Goal: Task Accomplishment & Management: Manage account settings

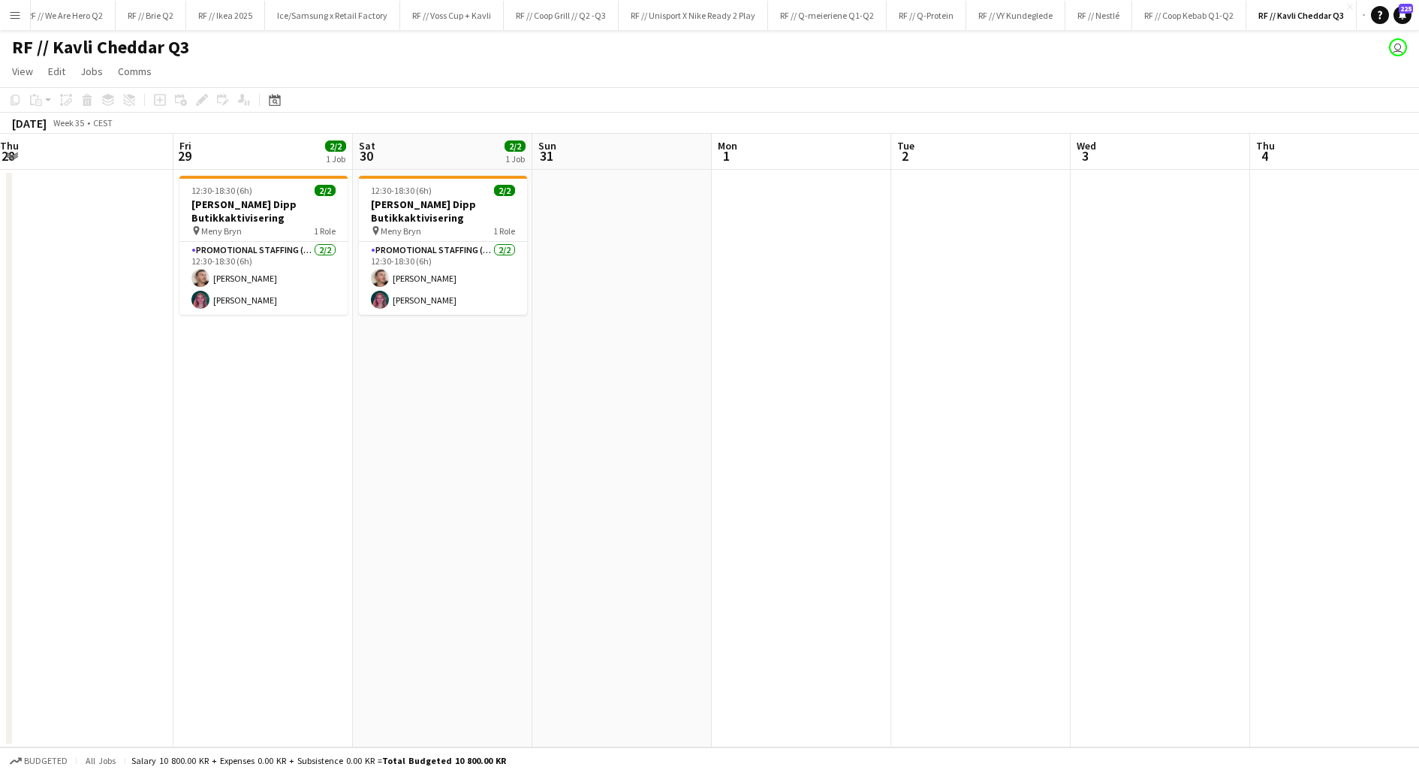
scroll to position [0, 421]
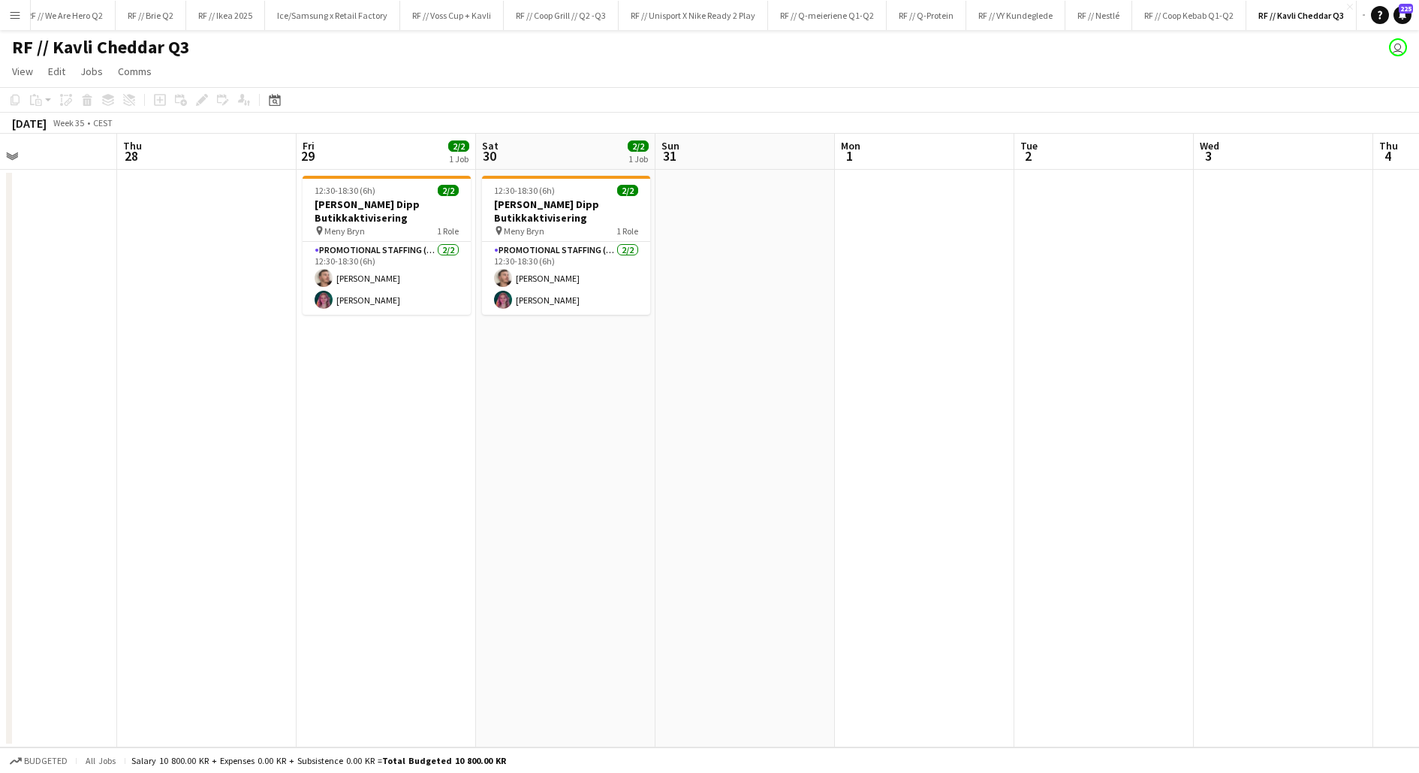
click at [528, 374] on app-date-cell "12:30-18:30 (6h) 2/2 Kavli Cheddar Dipp Butikkaktivisering pin [PERSON_NAME] 1 …" at bounding box center [565, 458] width 179 height 577
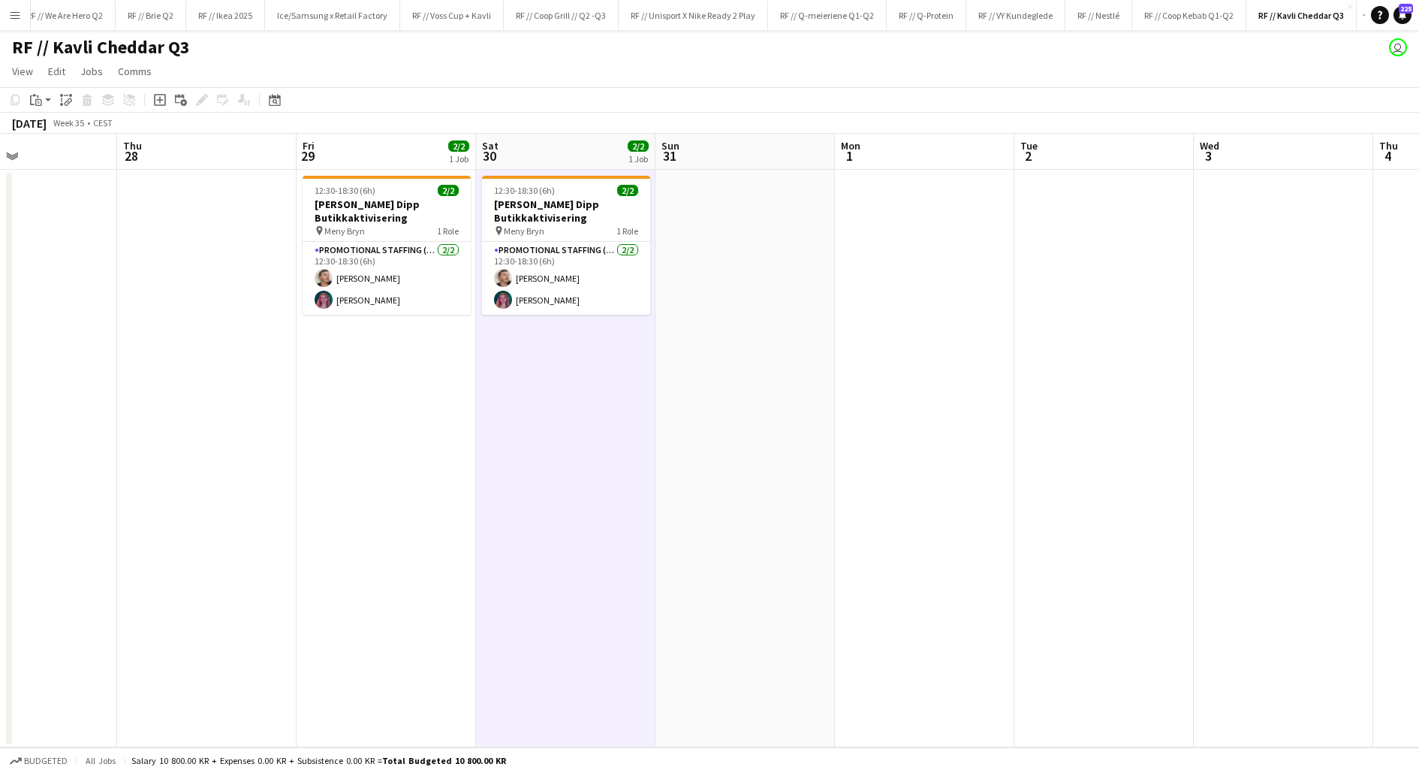
click at [528, 374] on app-date-cell "12:30-18:30 (6h) 2/2 Kavli Cheddar Dipp Butikkaktivisering pin [PERSON_NAME] 1 …" at bounding box center [565, 458] width 179 height 577
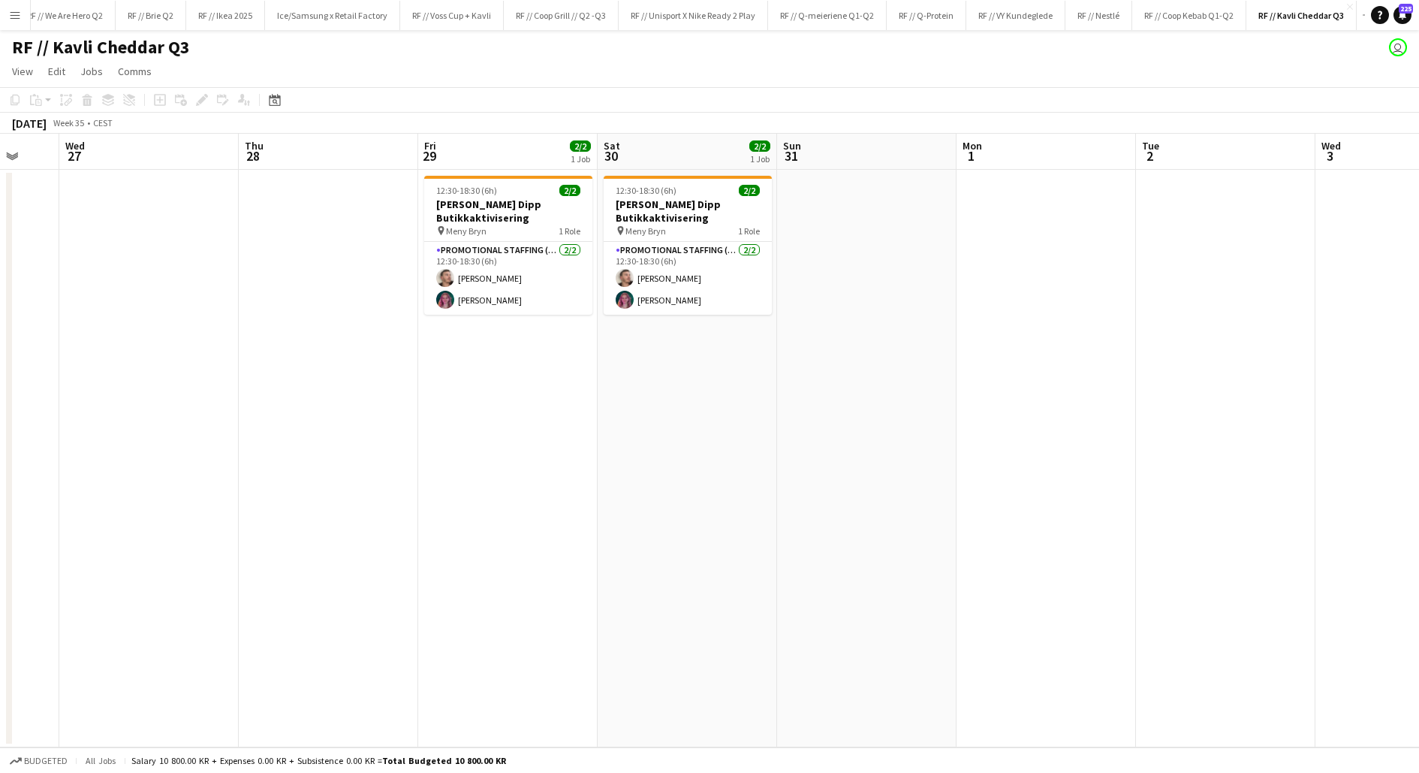
scroll to position [0, 481]
click at [631, 407] on app-date-cell "12:30-18:30 (6h) 2/2 Kavli Cheddar Dipp Butikkaktivisering pin [PERSON_NAME] 1 …" at bounding box center [685, 458] width 179 height 577
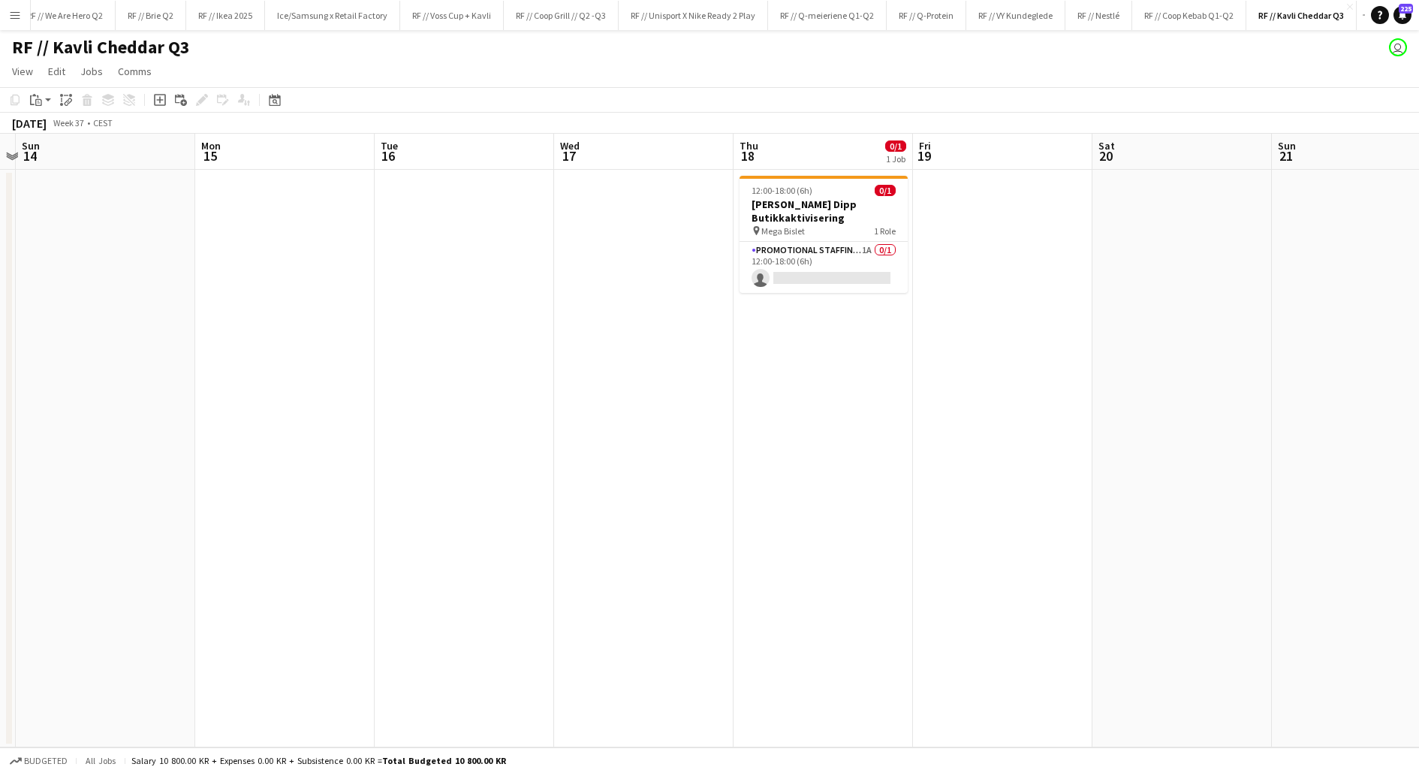
scroll to position [0, 535]
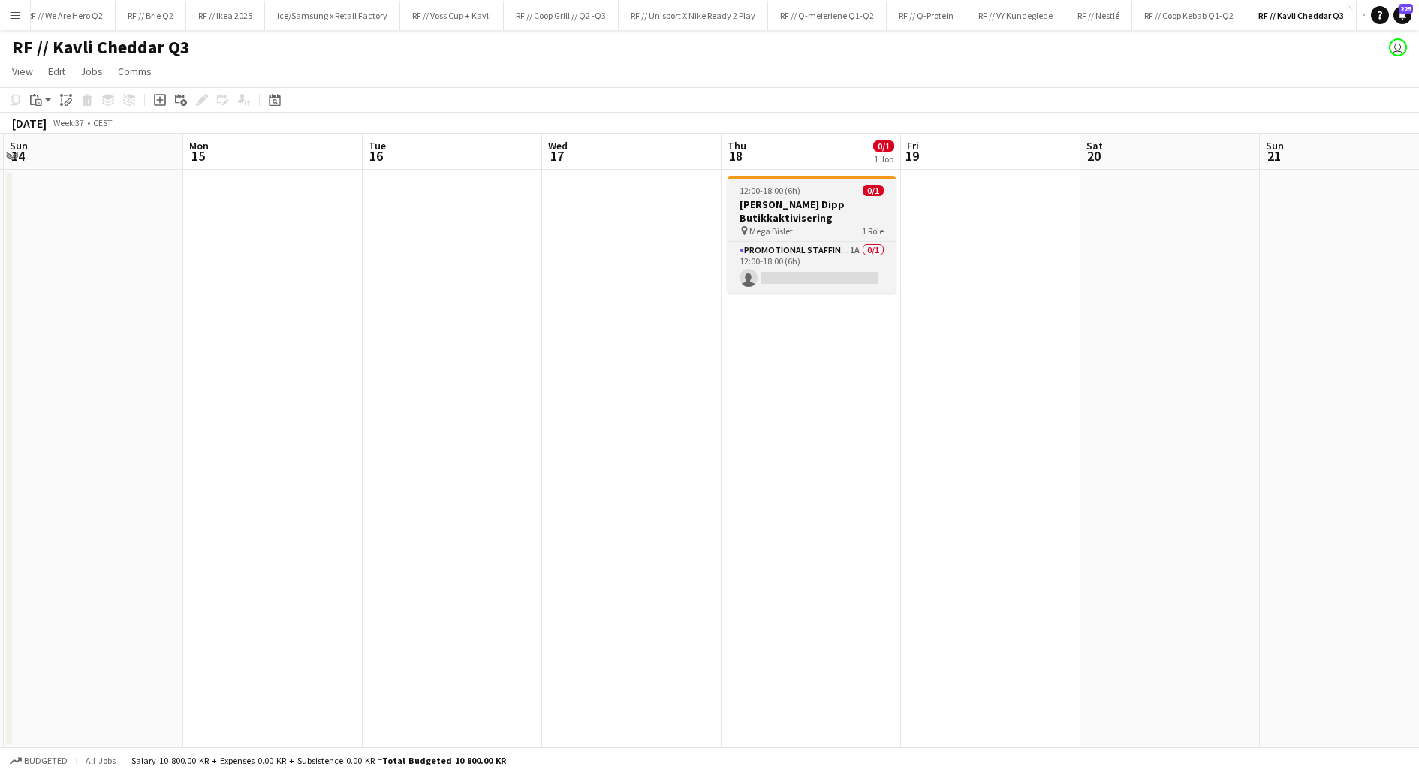
click at [786, 207] on h3 "[PERSON_NAME] Dipp Butikkaktivisering" at bounding box center [812, 210] width 168 height 27
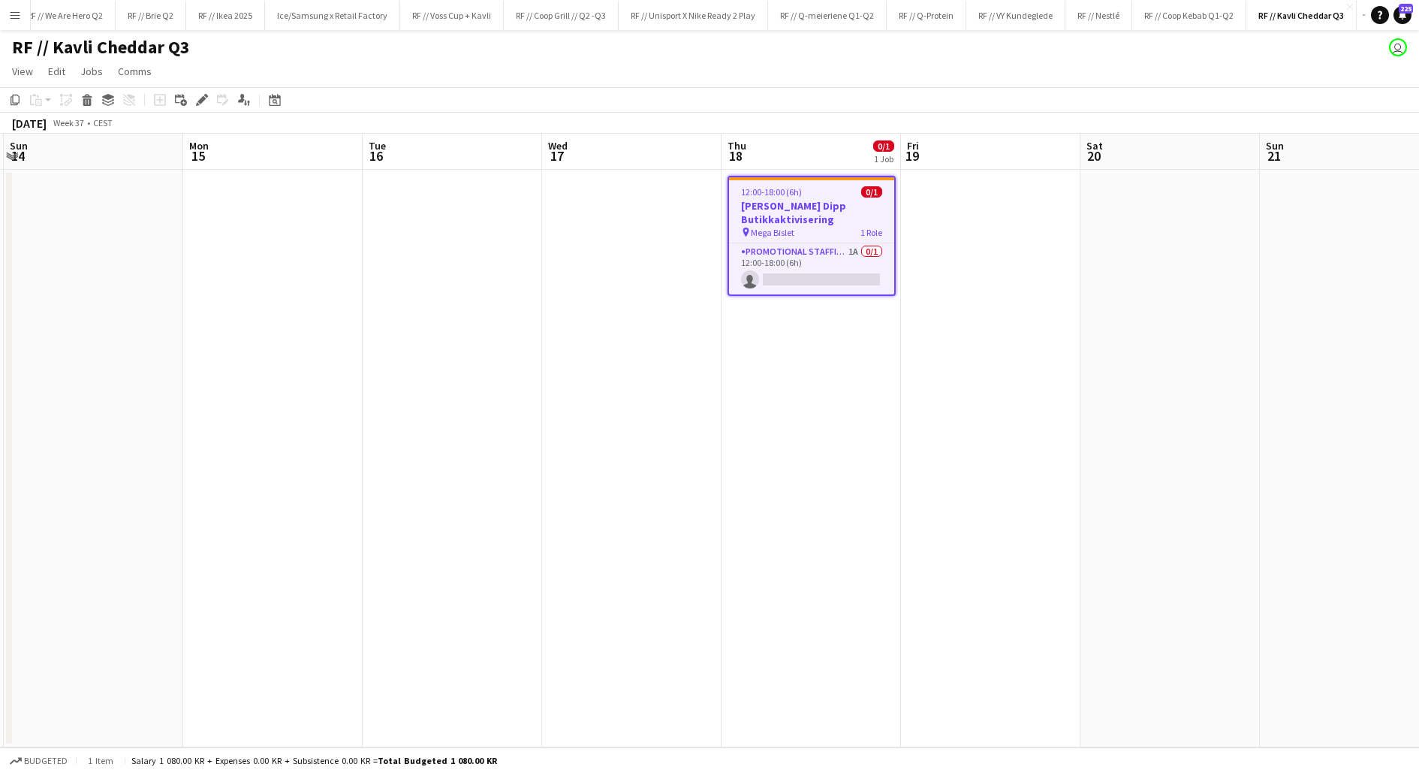
click at [954, 213] on app-date-cell at bounding box center [990, 458] width 179 height 577
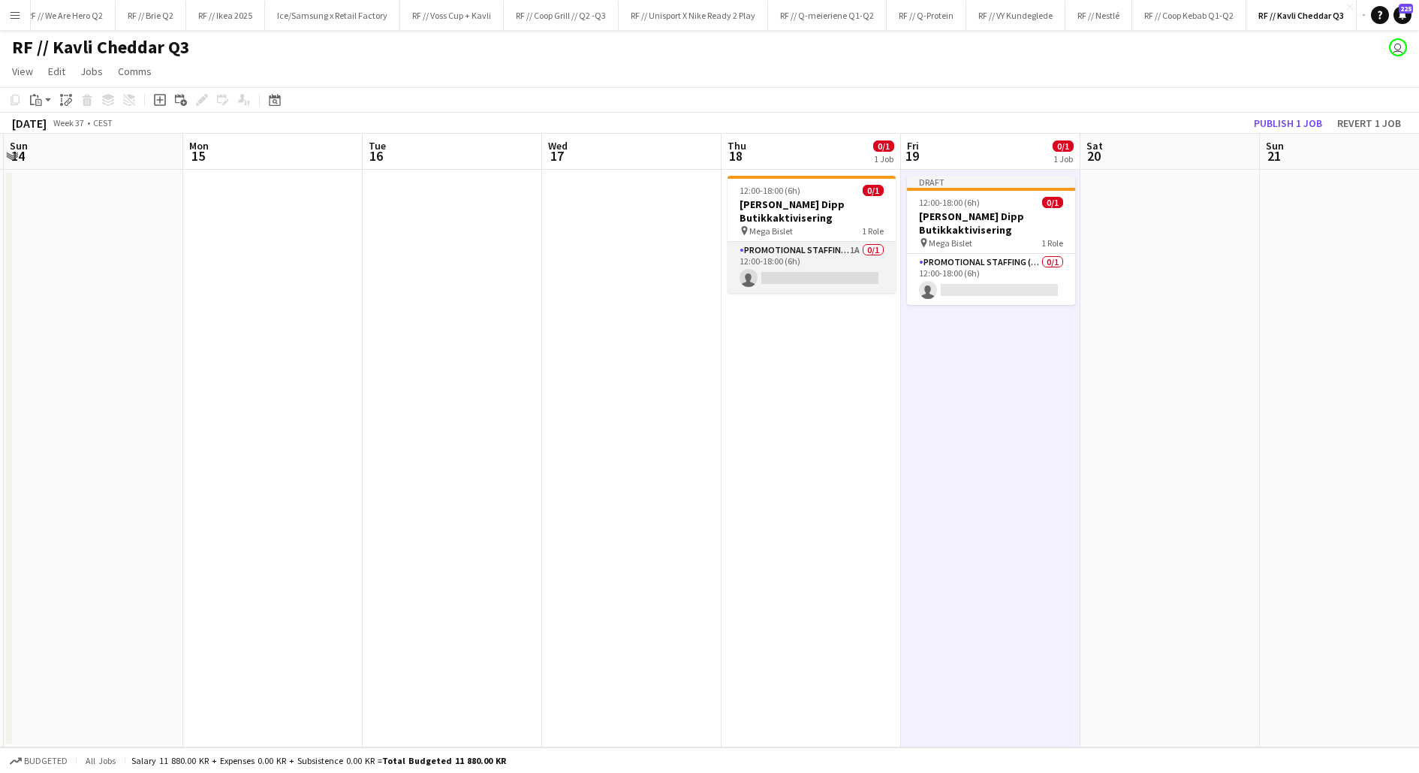
click at [813, 267] on app-card-role "Promotional Staffing (Promotional Staff) 1A 0/1 12:00-18:00 (6h) single-neutral…" at bounding box center [812, 267] width 168 height 51
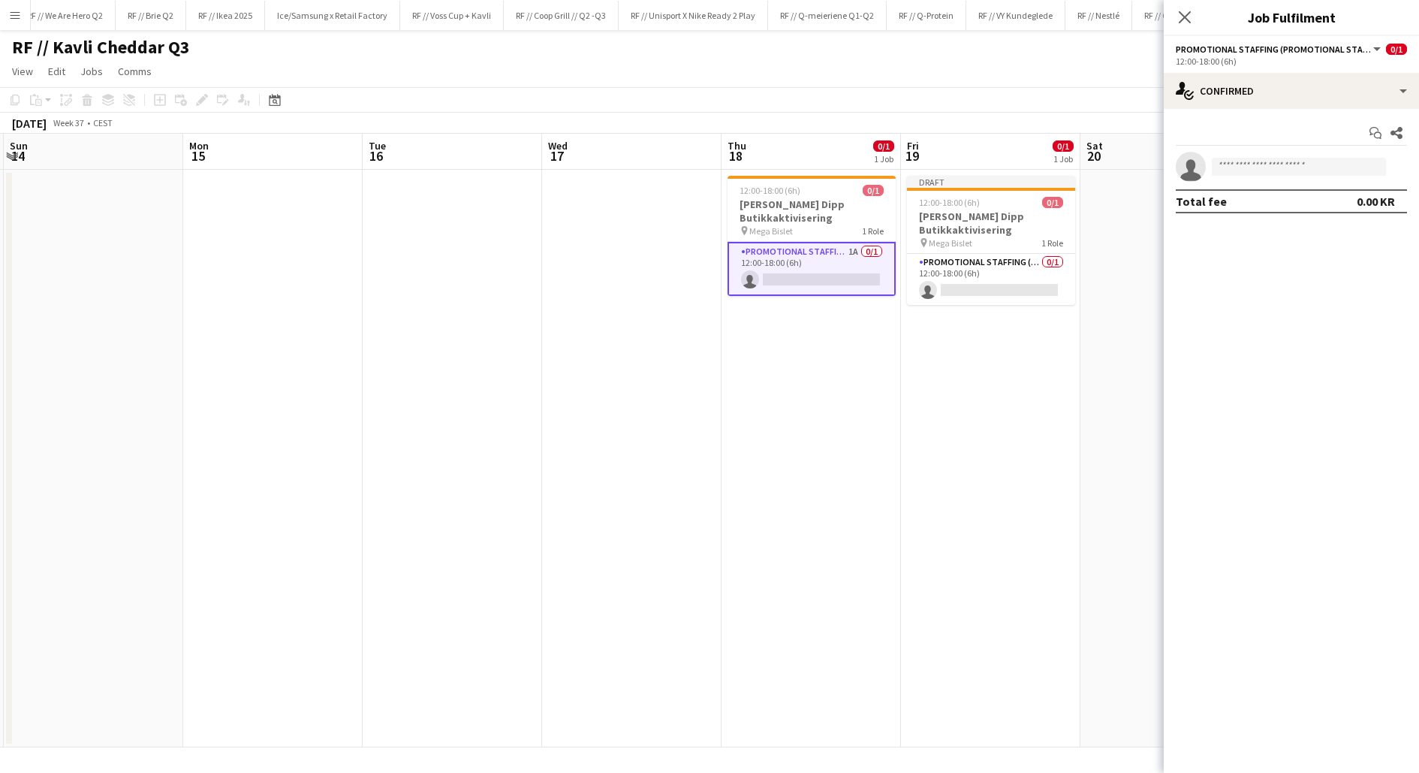
click at [694, 267] on app-date-cell at bounding box center [631, 458] width 179 height 577
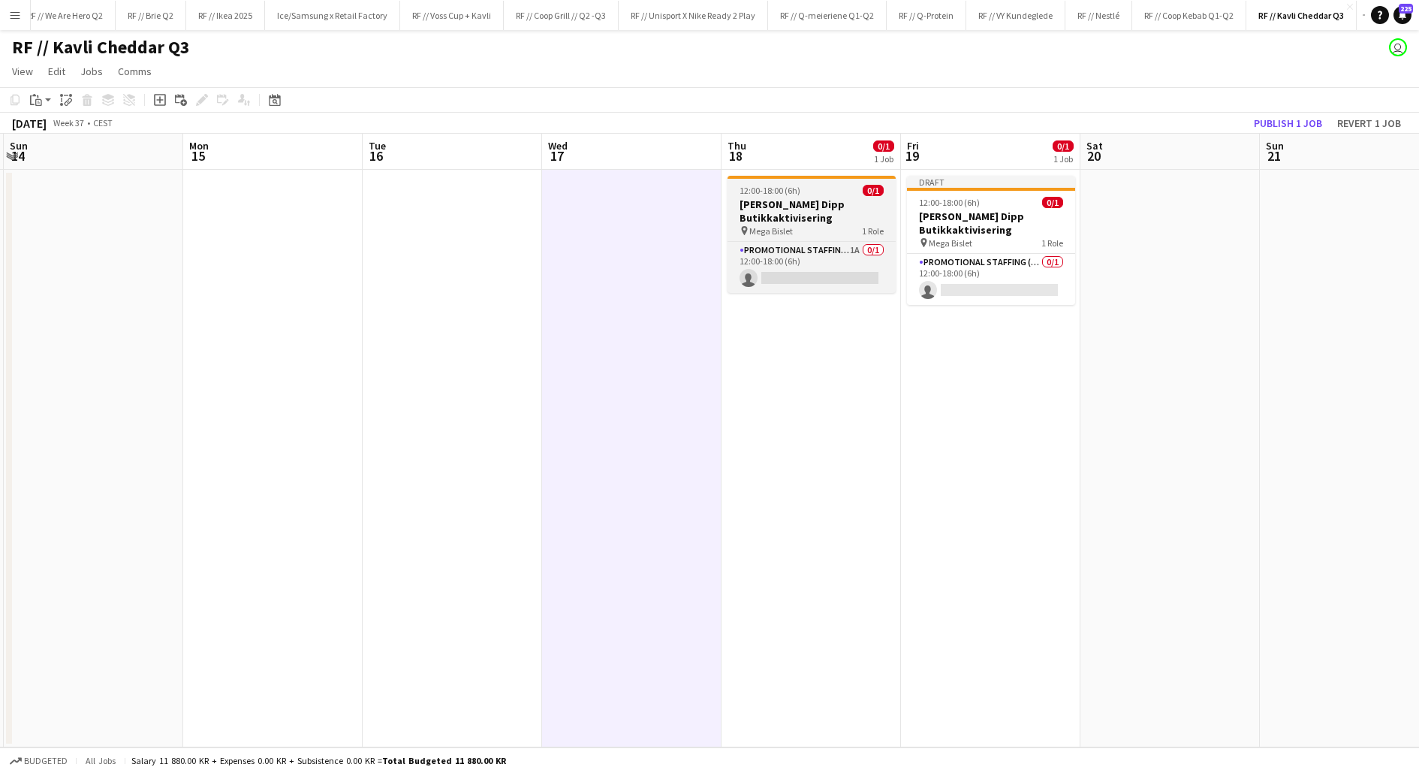
click at [794, 213] on h3 "[PERSON_NAME] Dipp Butikkaktivisering" at bounding box center [812, 210] width 168 height 27
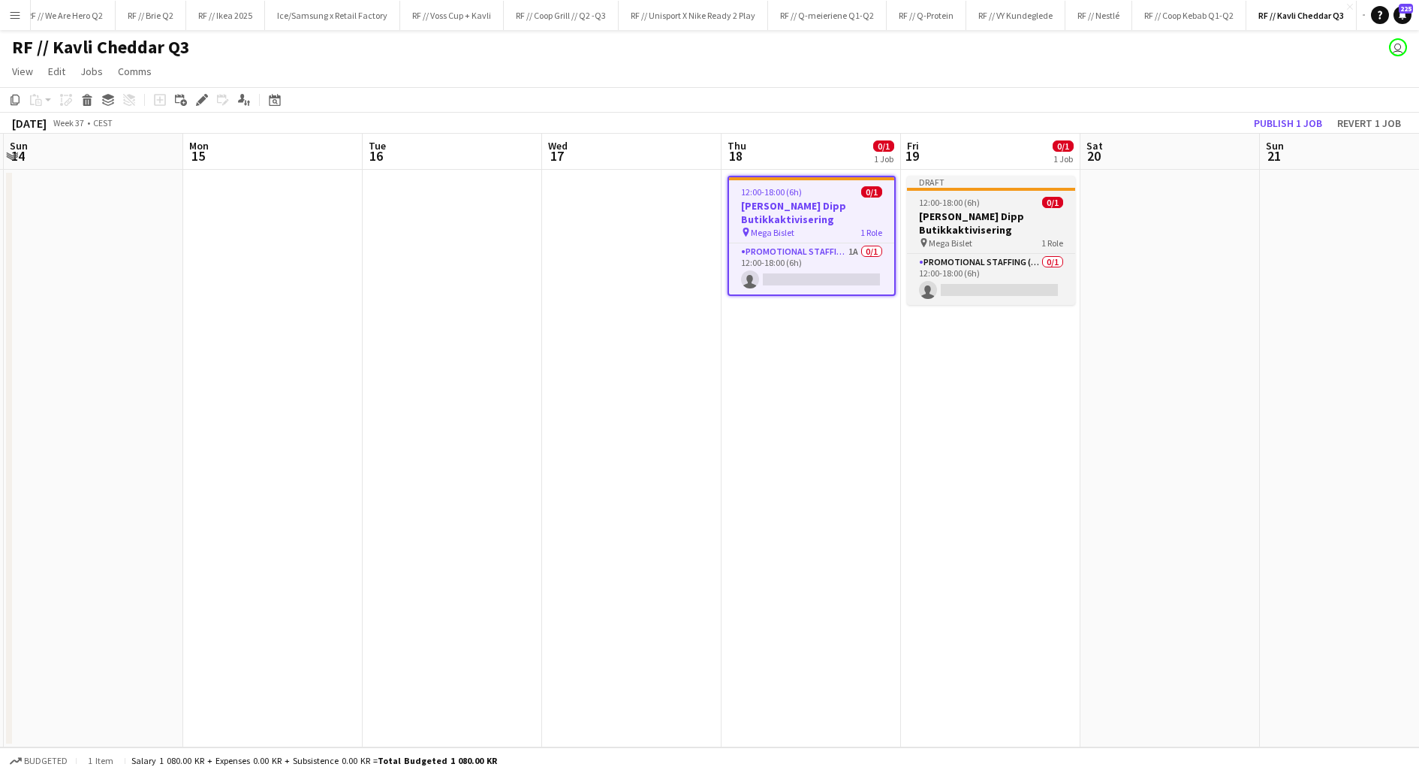
click at [930, 221] on h3 "[PERSON_NAME] Dipp Butikkaktivisering" at bounding box center [991, 223] width 168 height 27
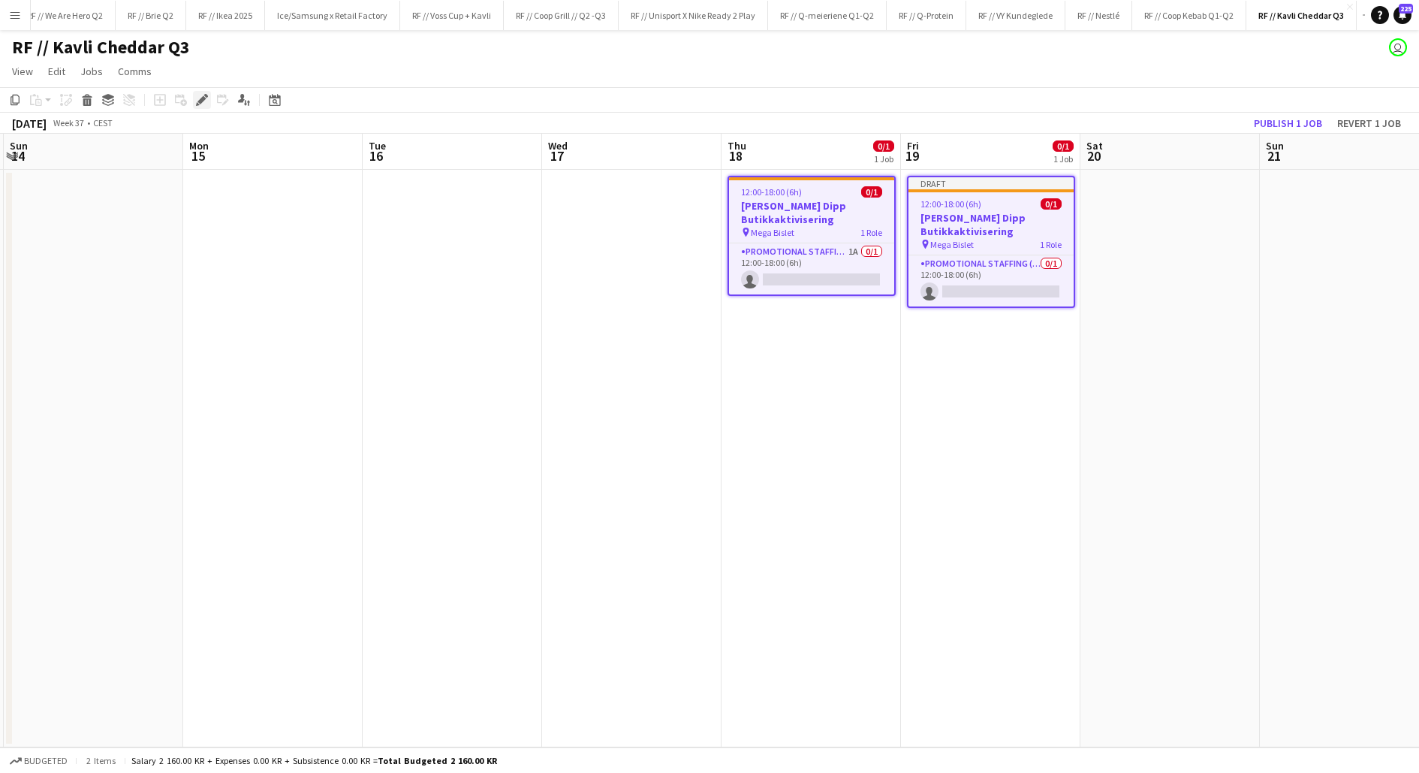
click at [201, 103] on icon "Edit" at bounding box center [202, 100] width 12 height 12
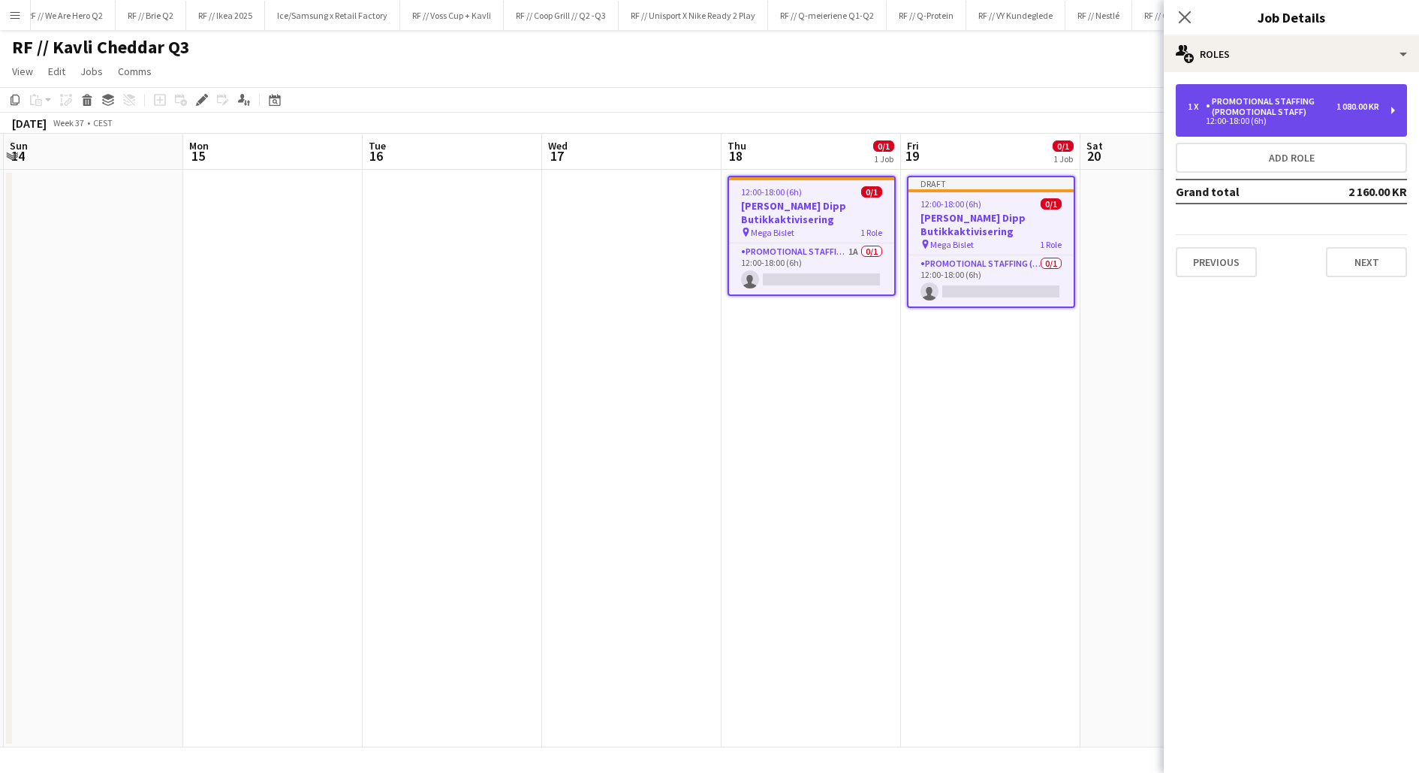
click at [1211, 118] on div "12:00-18:00 (6h)" at bounding box center [1283, 121] width 191 height 8
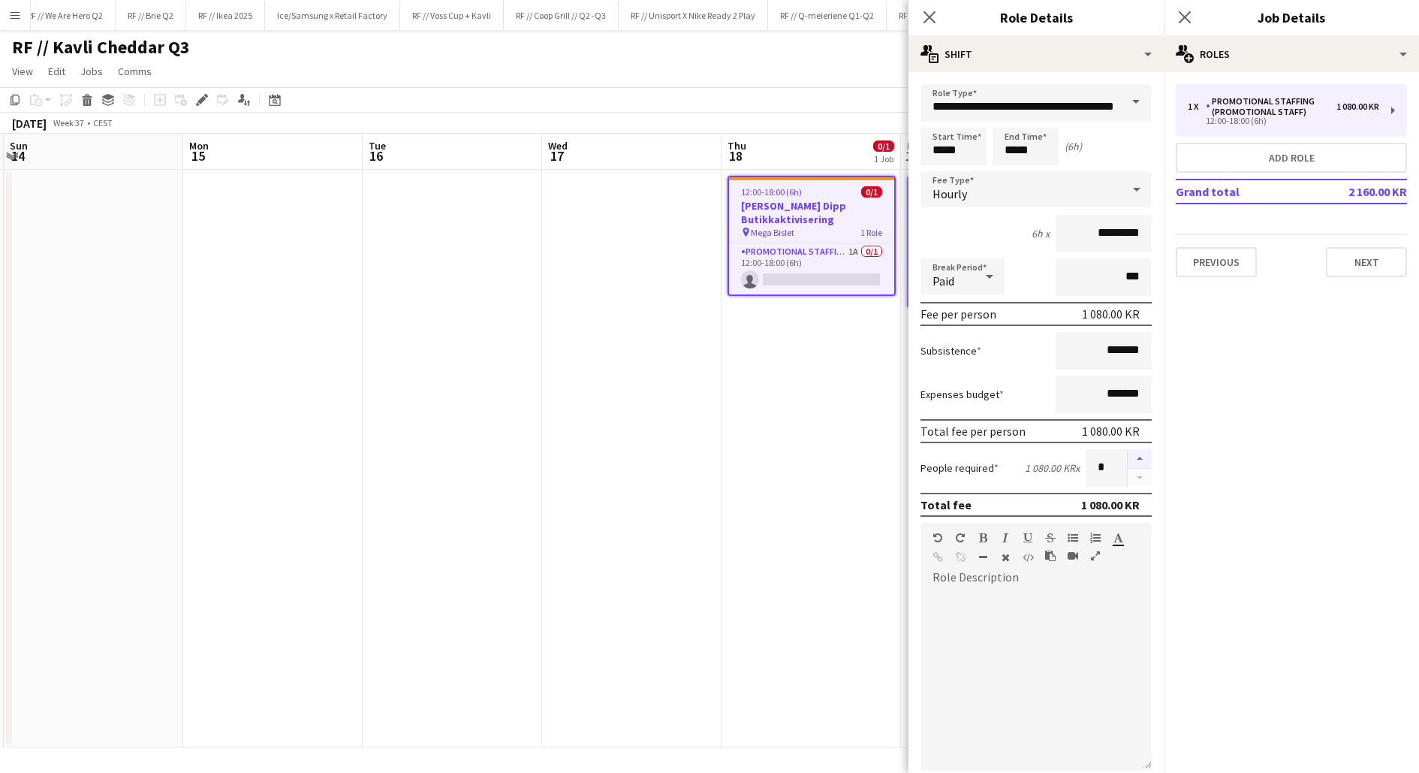
click at [1140, 449] on button "button" at bounding box center [1140, 459] width 24 height 20
type input "*"
click at [797, 405] on app-date-cell "12:00-18:00 (6h) 0/1 Kavli Cheddar Dipp Butikkaktivisering pin Mega Bislet 1 Ro…" at bounding box center [811, 458] width 179 height 577
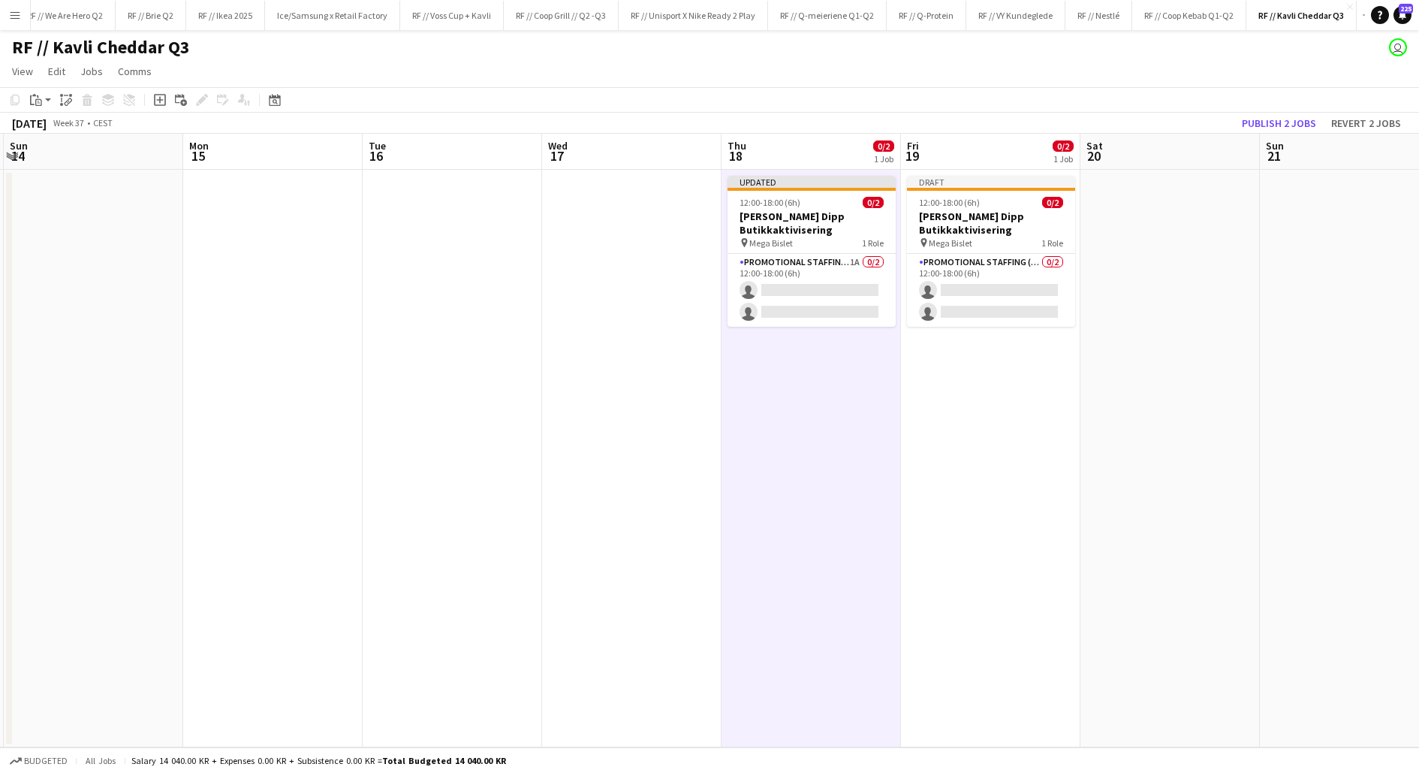
click at [984, 372] on app-date-cell "Draft 12:00-18:00 (6h) 0/2 Kavli Cheddar Dipp Butikkaktivisering pin Mega Bisle…" at bounding box center [990, 458] width 179 height 577
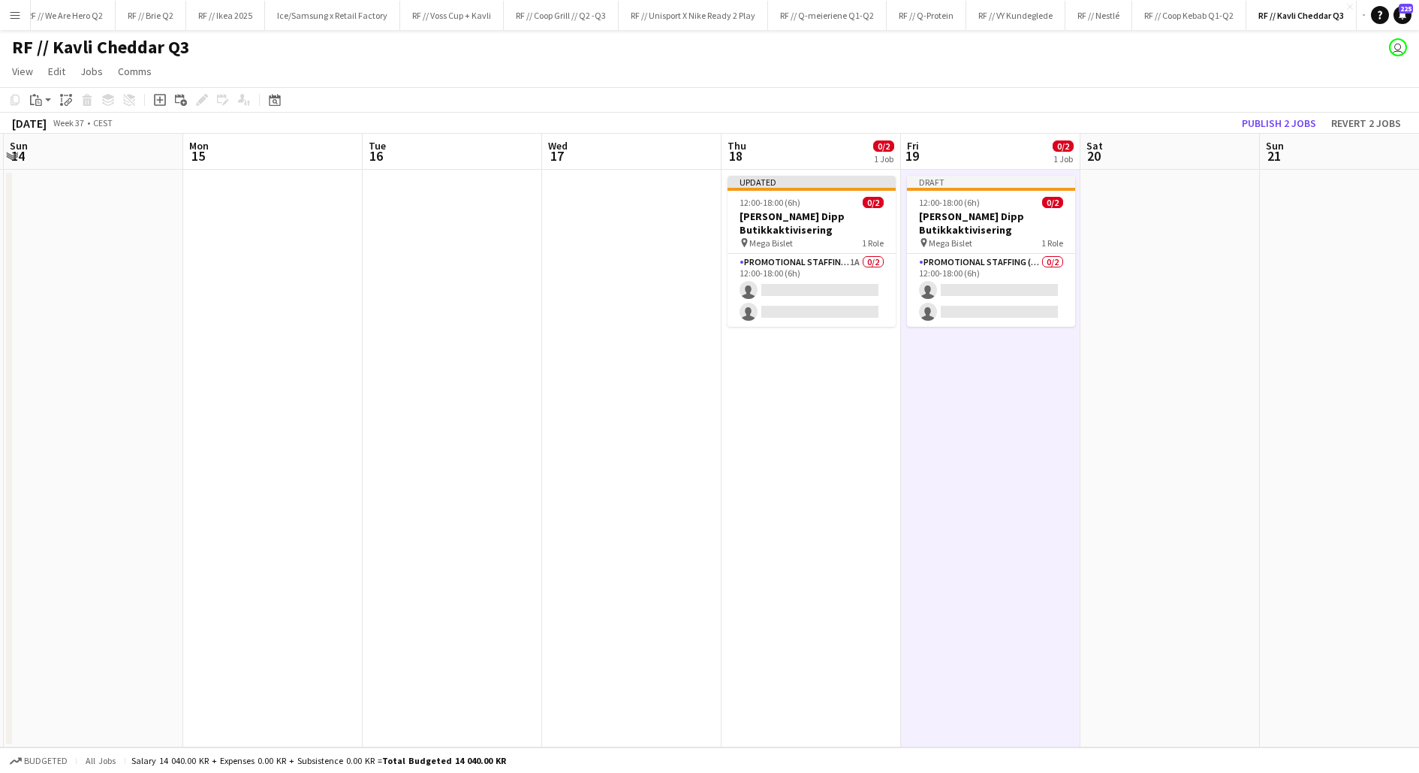
click at [984, 372] on app-date-cell "Draft 12:00-18:00 (6h) 0/2 Kavli Cheddar Dipp Butikkaktivisering pin Mega Bisle…" at bounding box center [990, 458] width 179 height 577
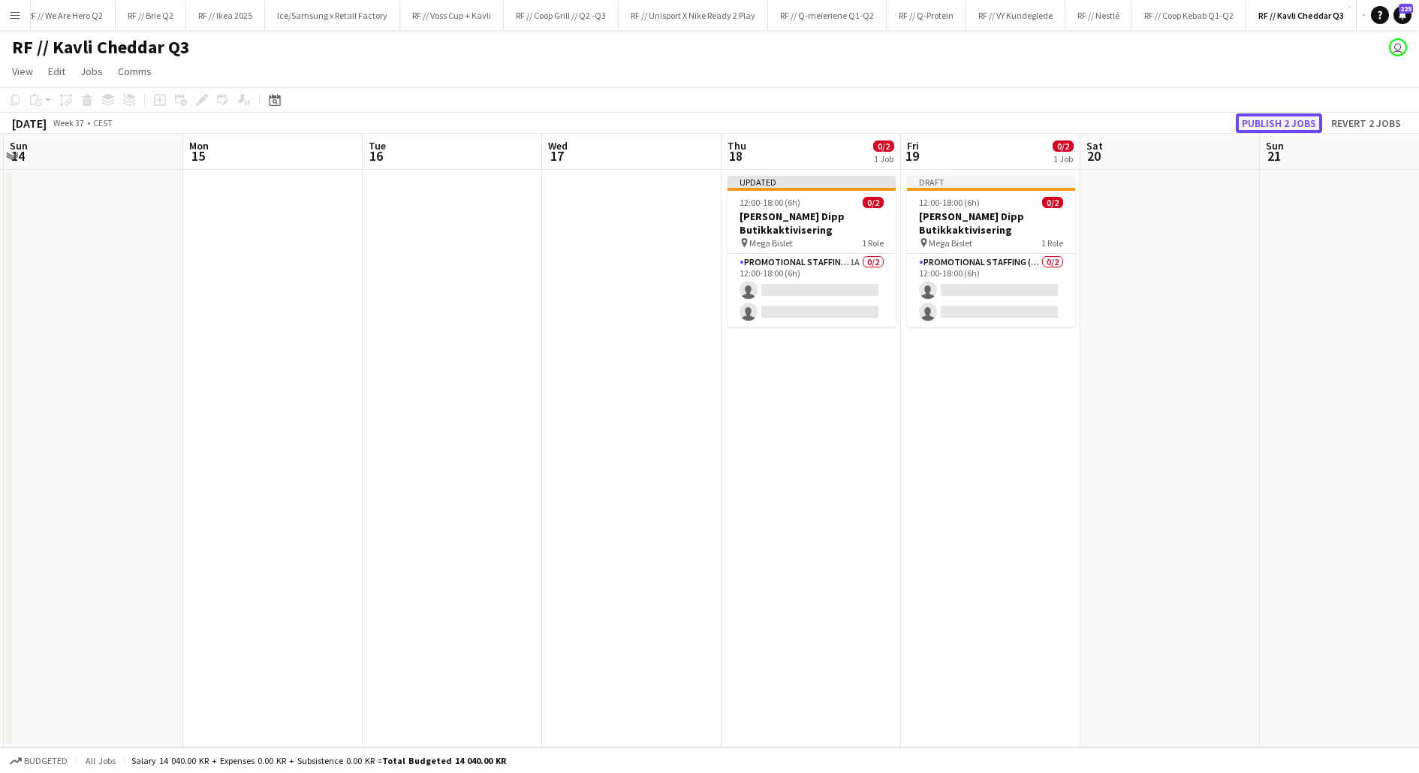
click at [1283, 125] on button "Publish 2 jobs" at bounding box center [1279, 123] width 86 height 20
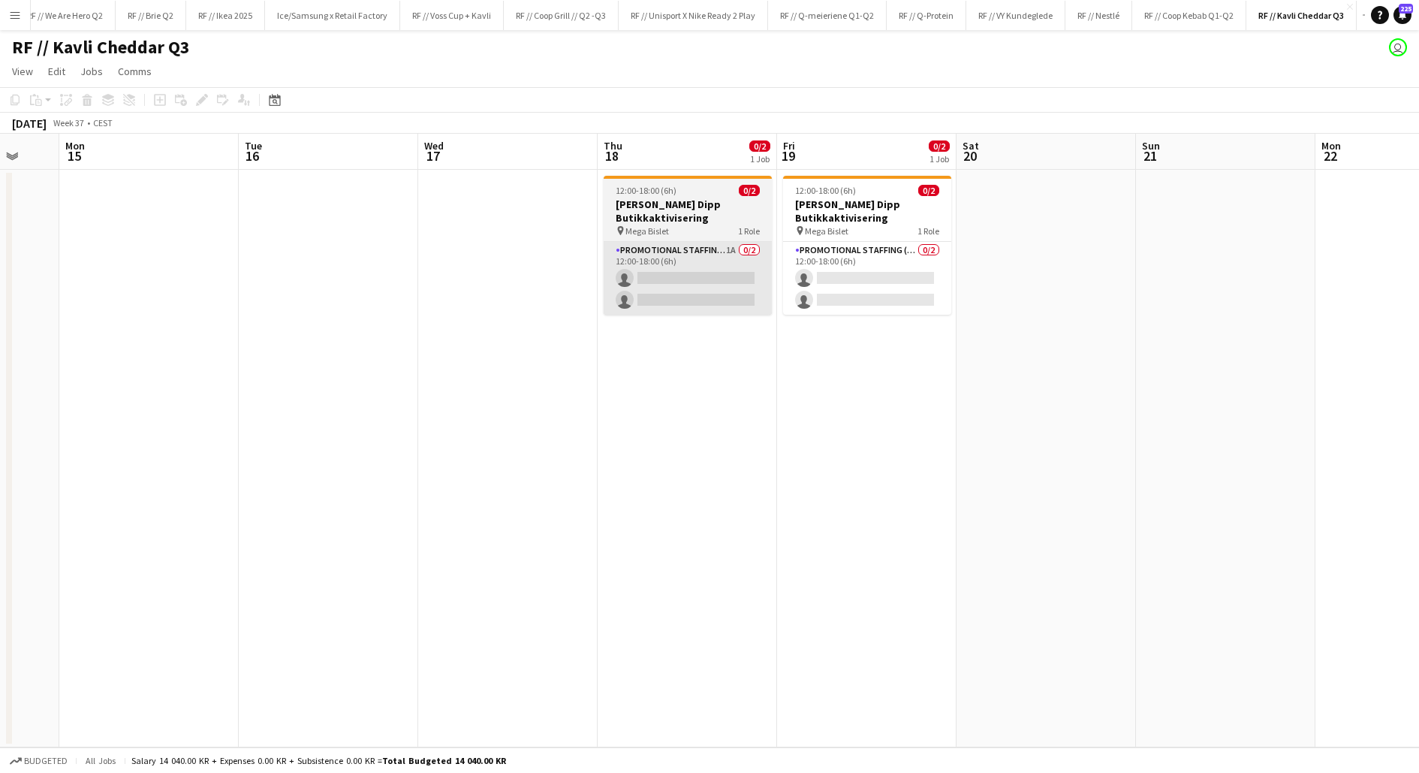
scroll to position [0, 481]
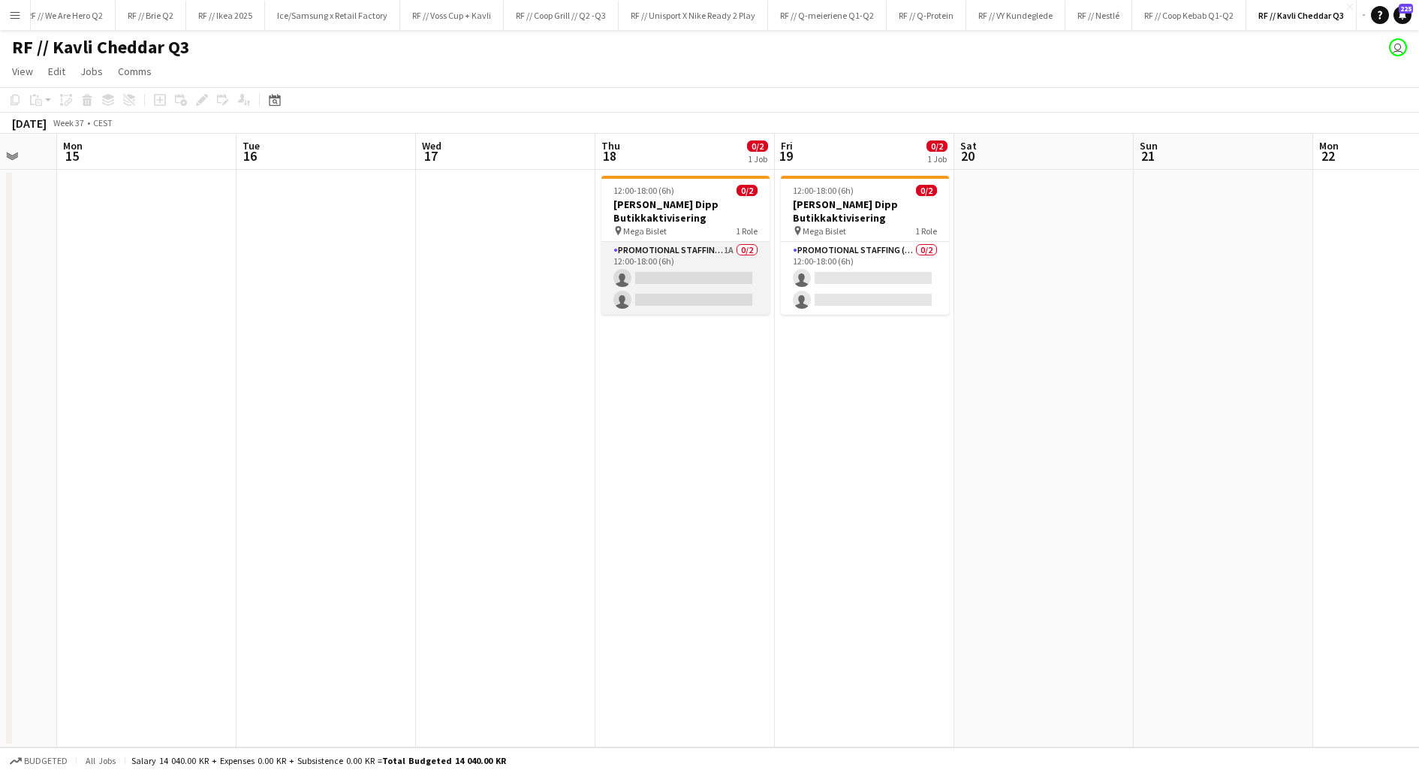
click at [699, 270] on app-card-role "Promotional Staffing (Promotional Staff) 1A 0/2 12:00-18:00 (6h) single-neutral…" at bounding box center [686, 278] width 168 height 73
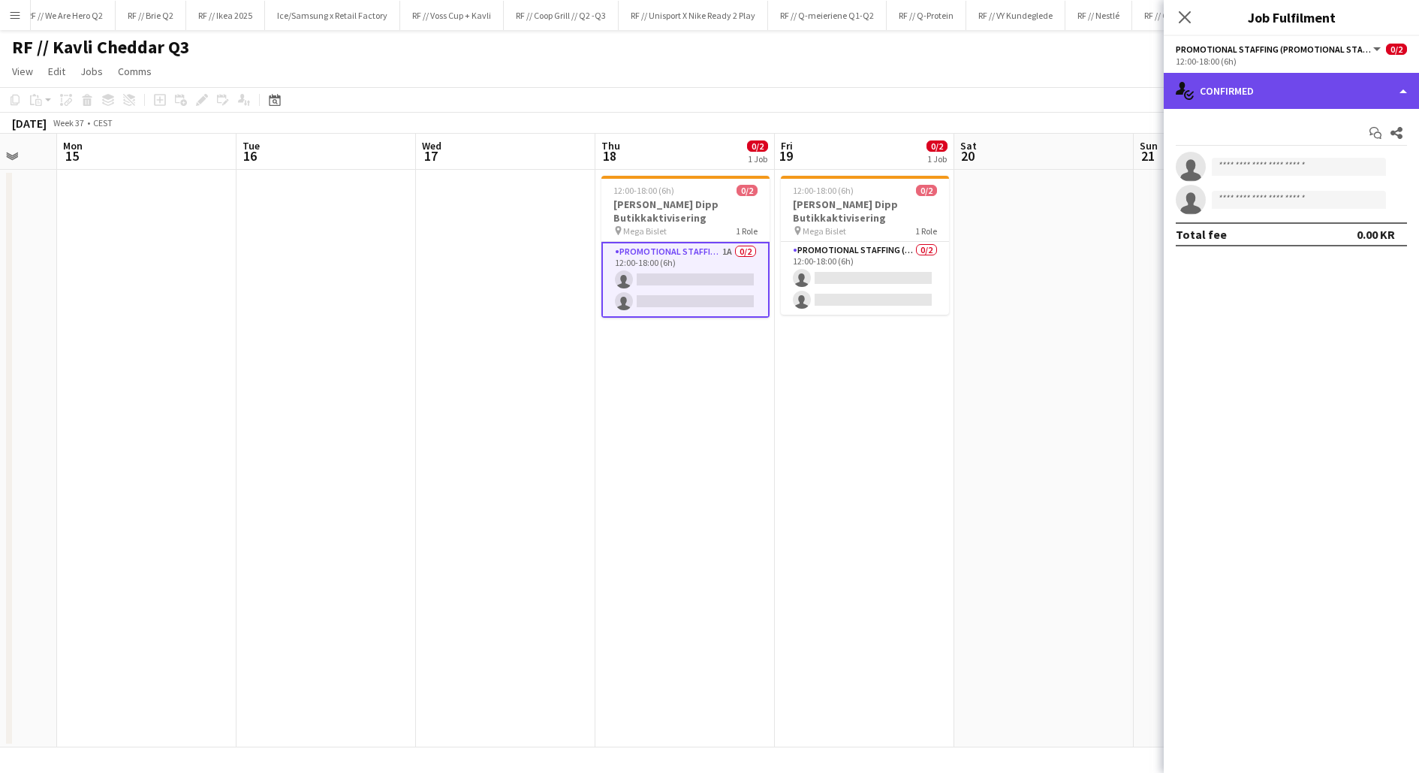
click at [1336, 101] on div "single-neutral-actions-check-2 Confirmed" at bounding box center [1291, 91] width 255 height 36
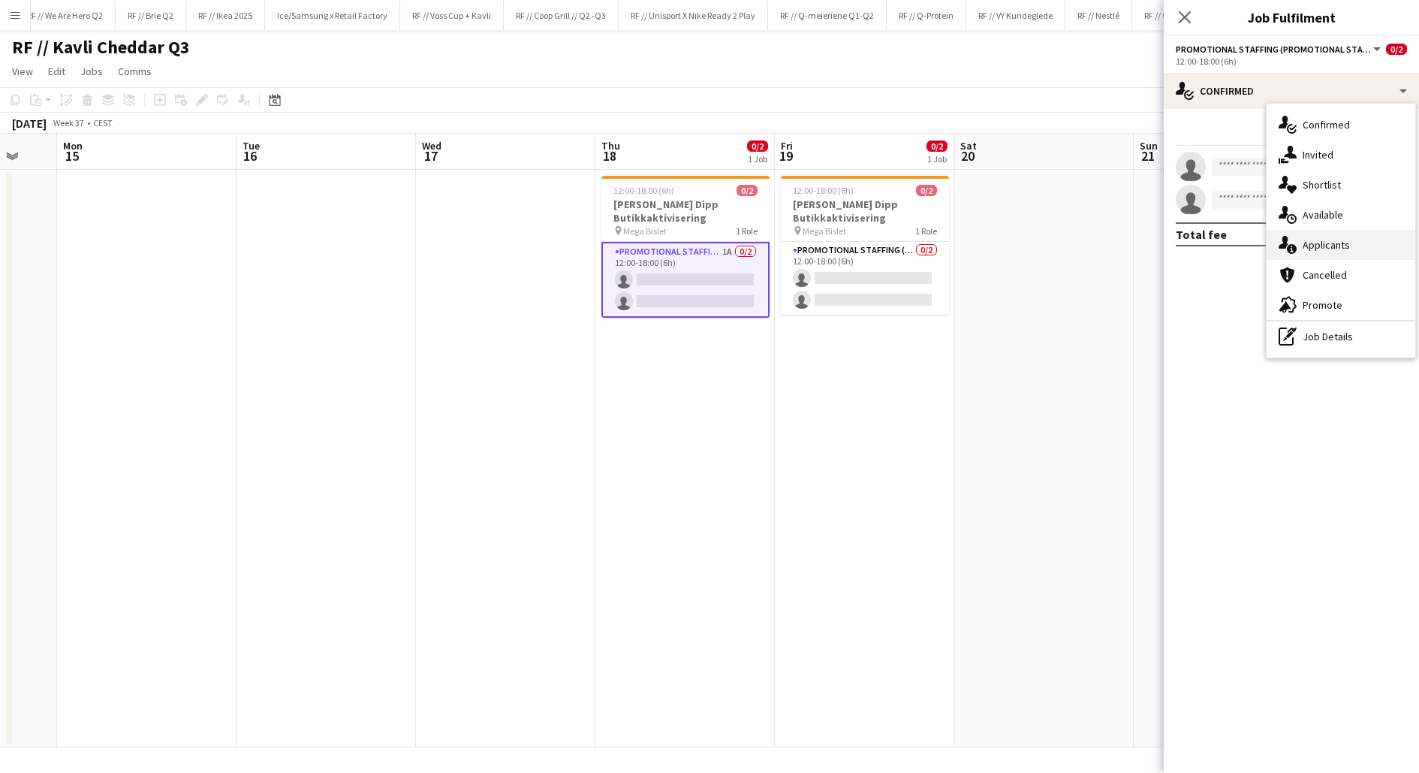
click at [1322, 246] on div "single-neutral-actions-information Applicants" at bounding box center [1341, 245] width 149 height 30
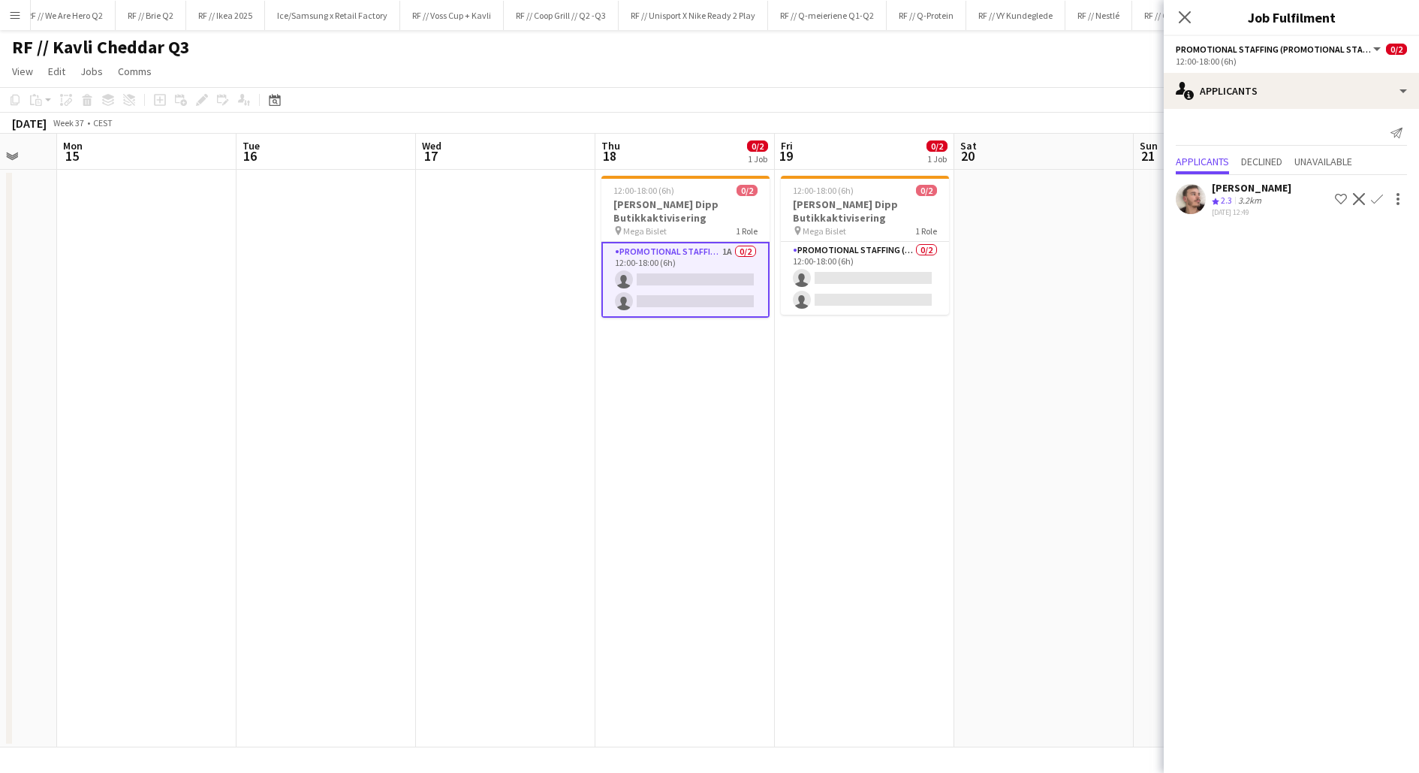
click at [1078, 381] on app-date-cell at bounding box center [1043, 458] width 179 height 577
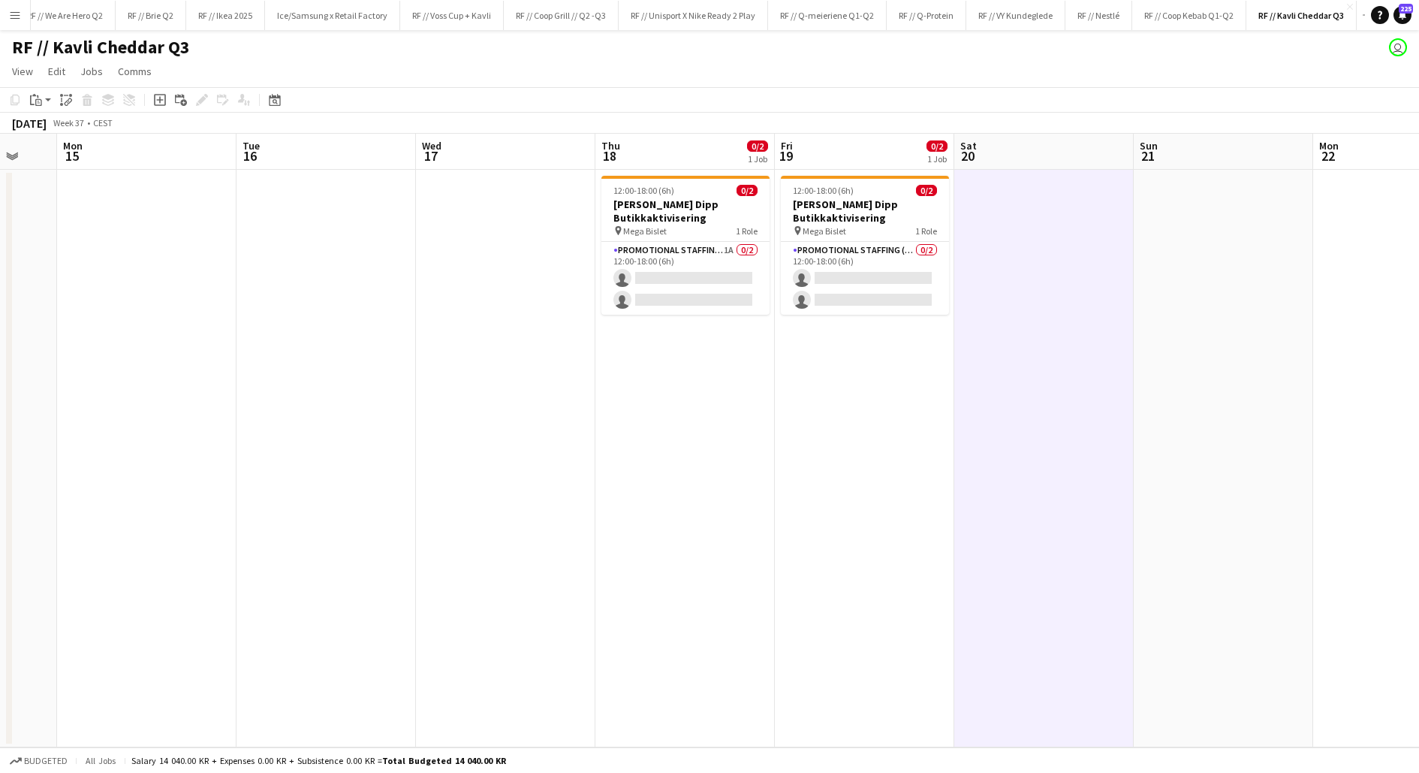
click at [1078, 381] on app-date-cell at bounding box center [1043, 458] width 179 height 577
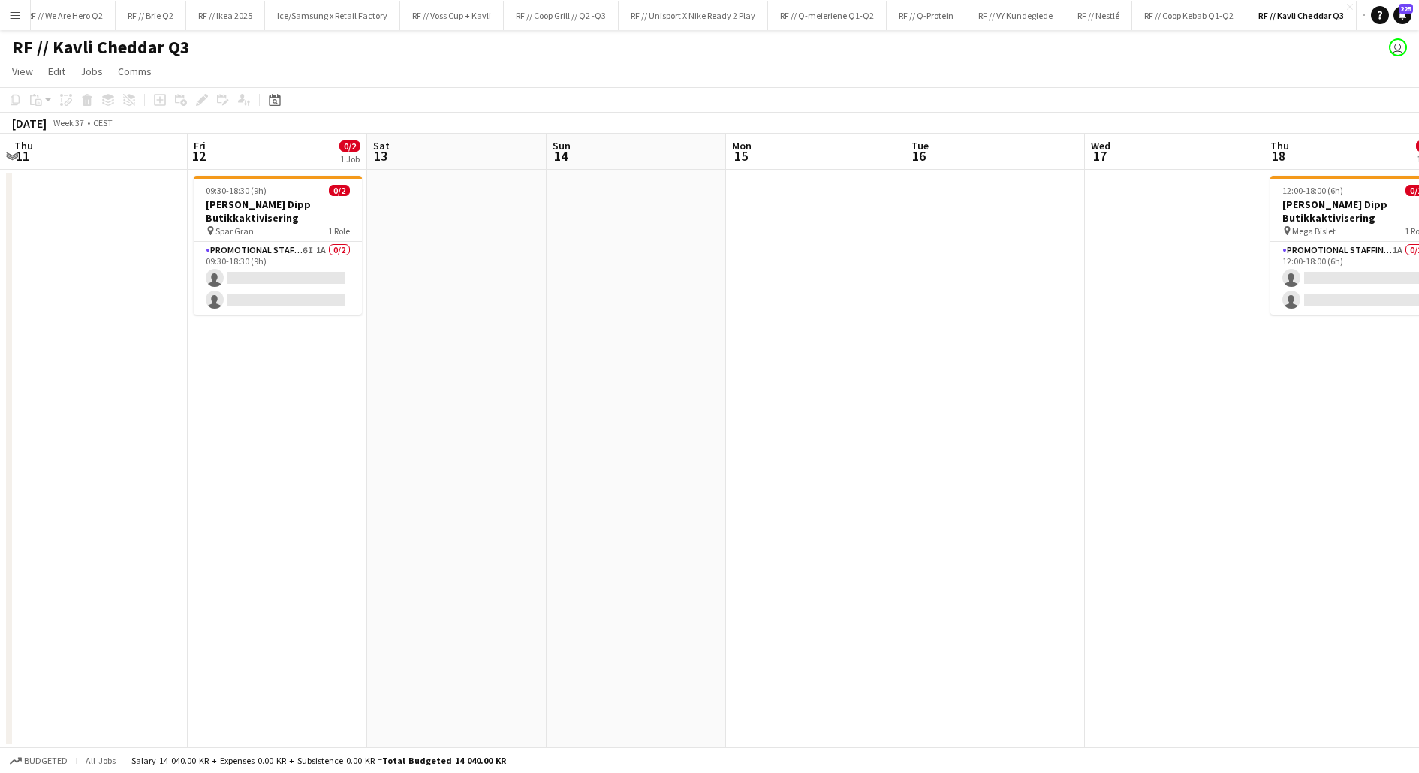
scroll to position [0, 537]
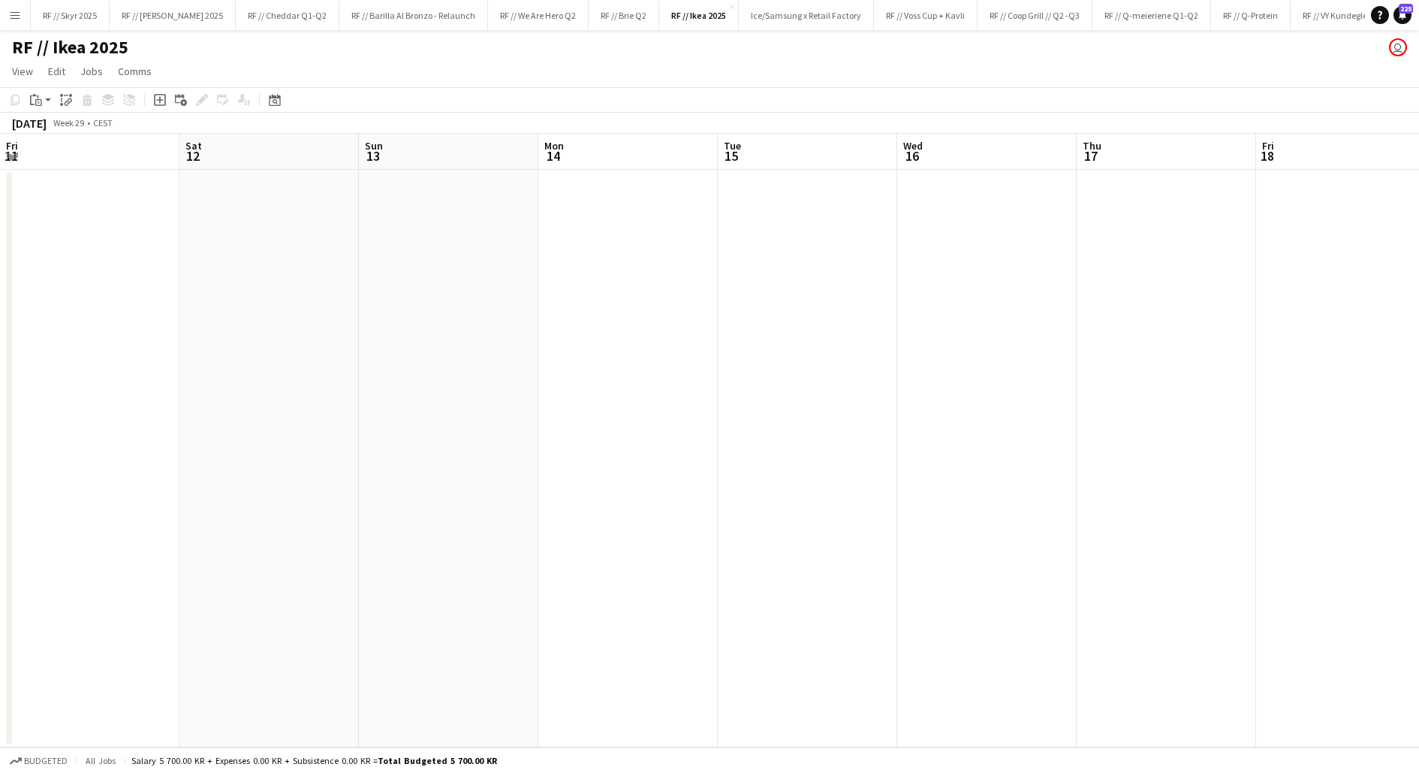
scroll to position [0, 541]
click at [1310, 25] on button "RF // Kavli Cheddar Q3 Close" at bounding box center [1302, 15] width 110 height 29
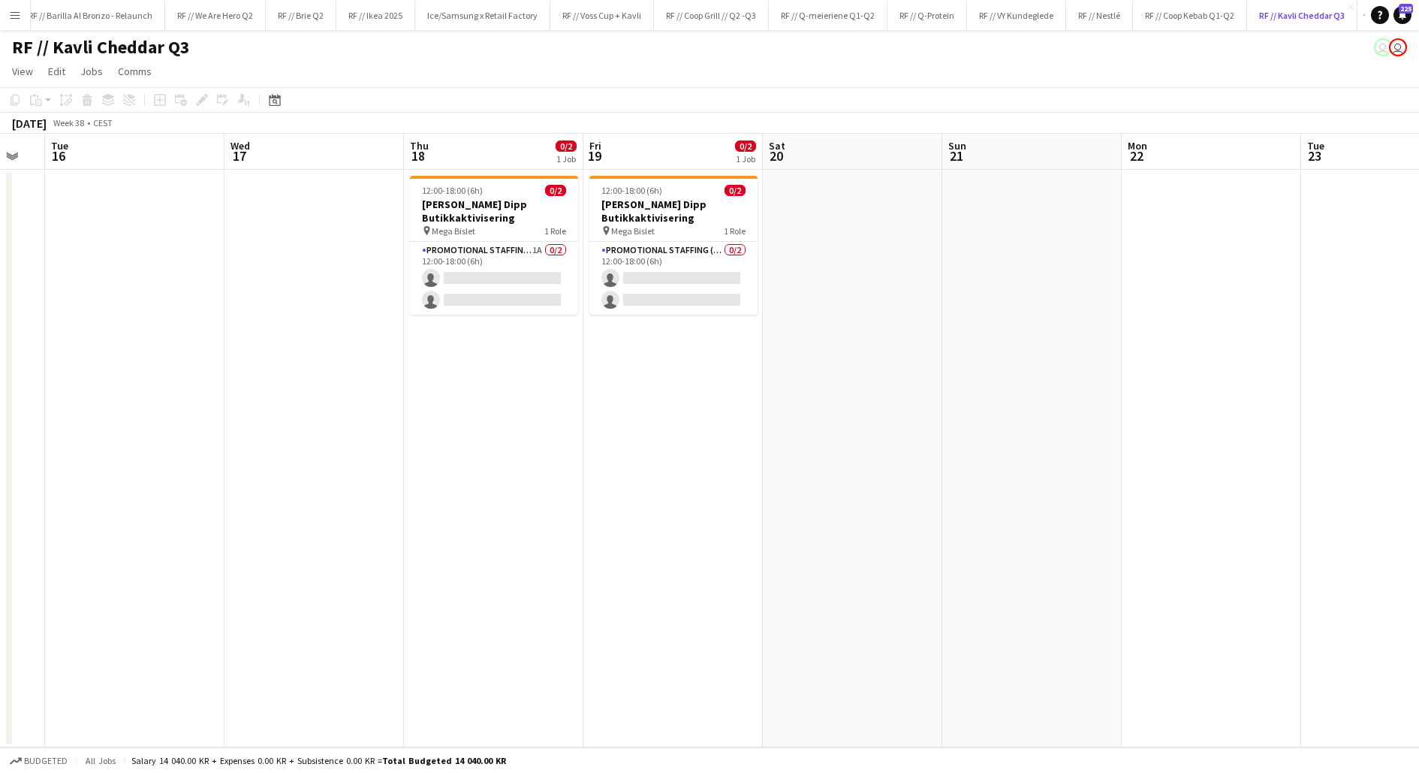
scroll to position [0, 479]
